Goal: Information Seeking & Learning: Learn about a topic

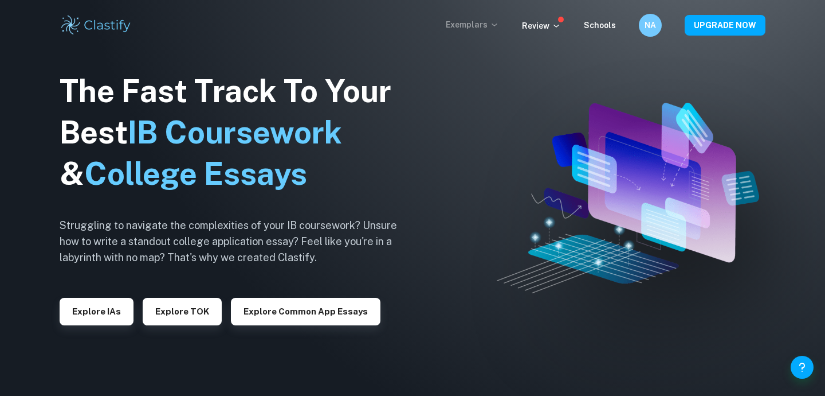
click at [483, 28] on p "Exemplars" at bounding box center [472, 24] width 53 height 13
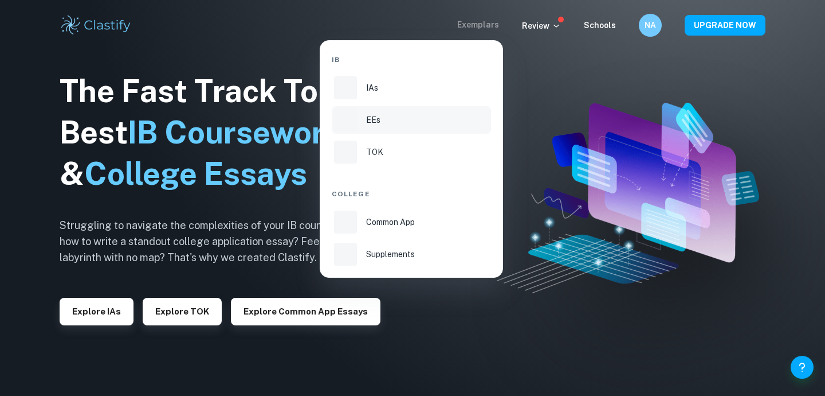
click at [387, 120] on div "EEs" at bounding box center [427, 120] width 123 height 13
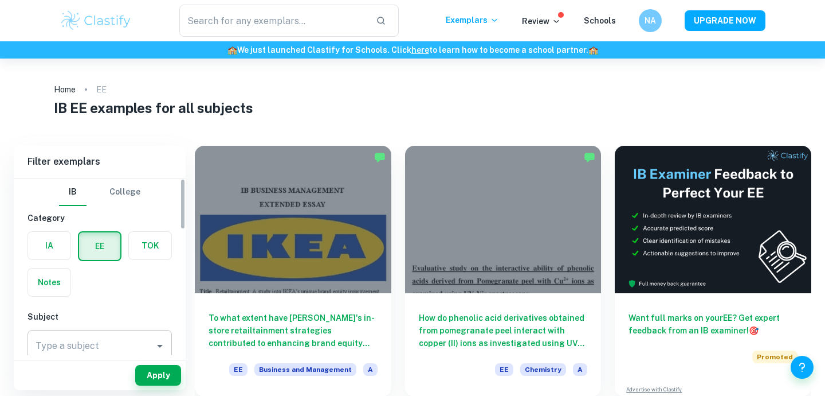
click at [107, 345] on input "Type a subject" at bounding box center [91, 346] width 117 height 22
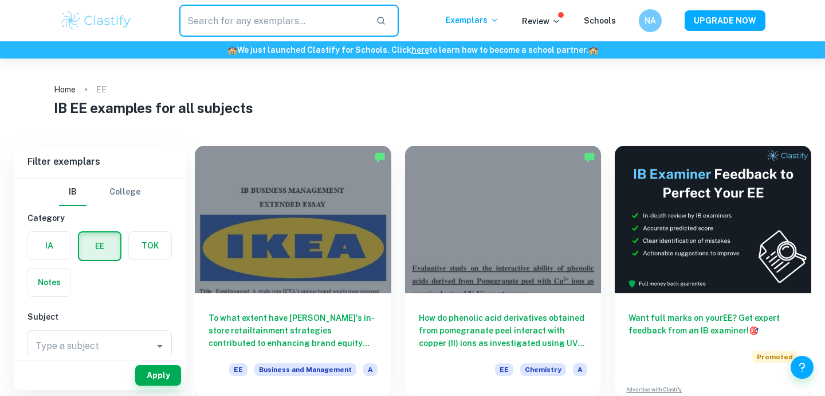
click at [241, 19] on input "text" at bounding box center [272, 21] width 187 height 32
type input "l"
type input "[PERSON_NAME]"
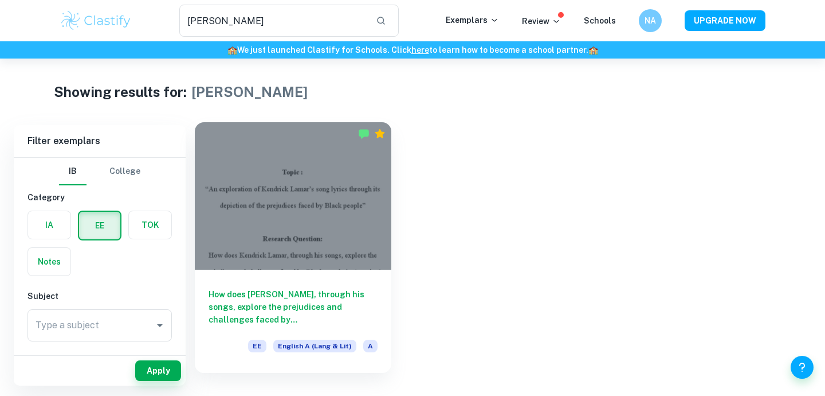
click at [273, 271] on div "How does [PERSON_NAME], through his songs, explore the prejudices and challenge…" at bounding box center [293, 320] width 197 height 103
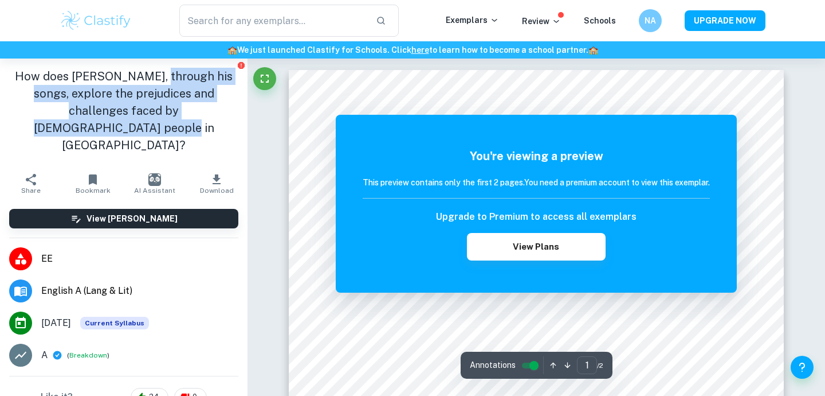
drag, startPoint x: 163, startPoint y: 68, endPoint x: 184, endPoint y: 122, distance: 57.4
click at [187, 123] on h1 "How does [PERSON_NAME], through his songs, explore the prejudices and challenge…" at bounding box center [123, 111] width 229 height 86
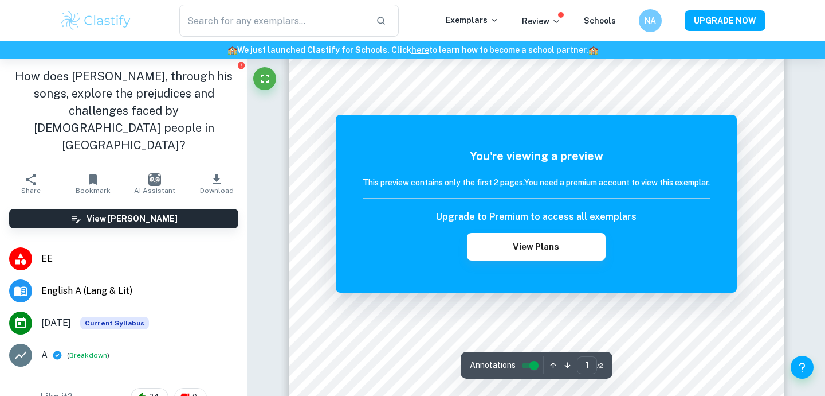
click at [128, 116] on h1 "How does [PERSON_NAME], through his songs, explore the prejudices and challenge…" at bounding box center [123, 111] width 229 height 86
